Goal: Browse casually: Explore the website without a specific task or goal

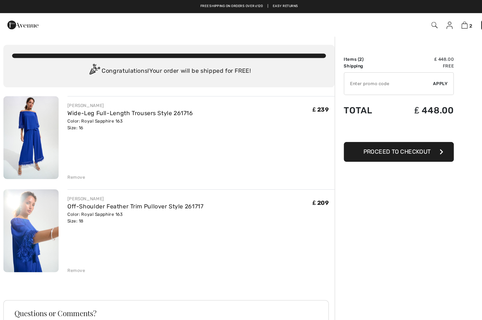
click at [34, 127] on img at bounding box center [30, 132] width 53 height 80
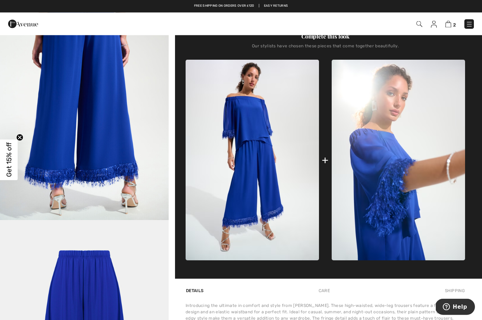
scroll to position [211, 0]
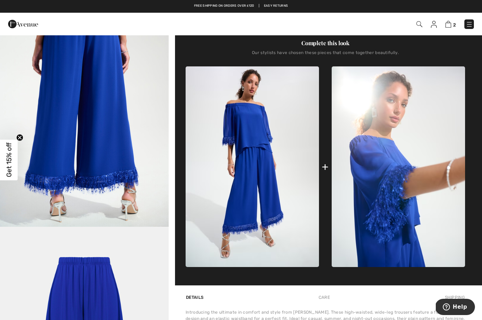
click at [387, 185] on img at bounding box center [397, 166] width 133 height 200
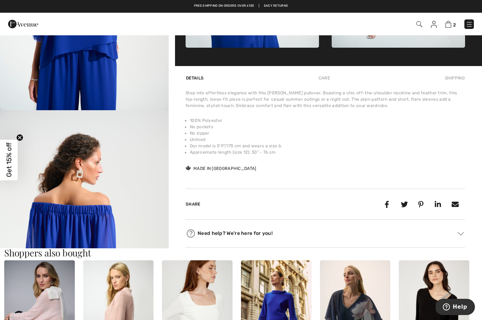
scroll to position [431, 0]
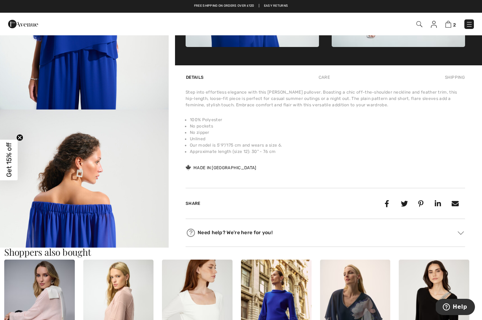
click at [102, 221] on img "3 / 6" at bounding box center [84, 235] width 169 height 253
